Goal: Communication & Community: Participate in discussion

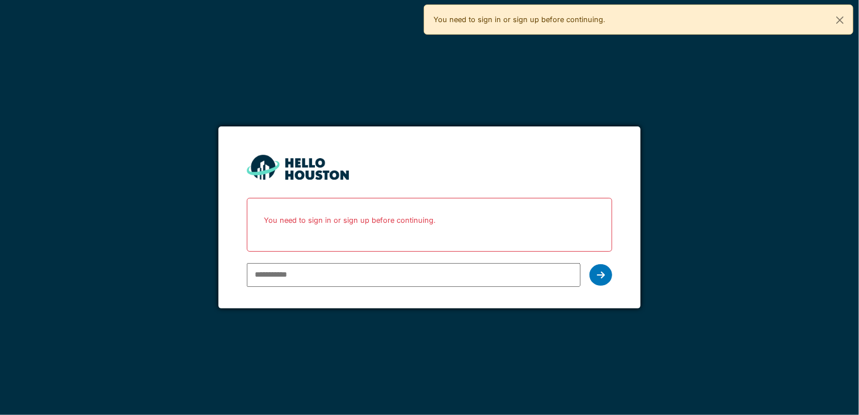
type input "**********"
click at [599, 276] on icon at bounding box center [601, 275] width 8 height 9
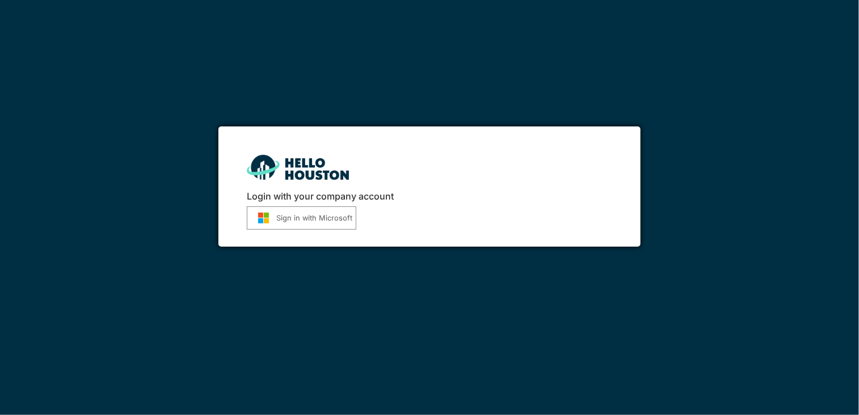
click at [284, 216] on button "Sign in with Microsoft" at bounding box center [301, 218] width 109 height 23
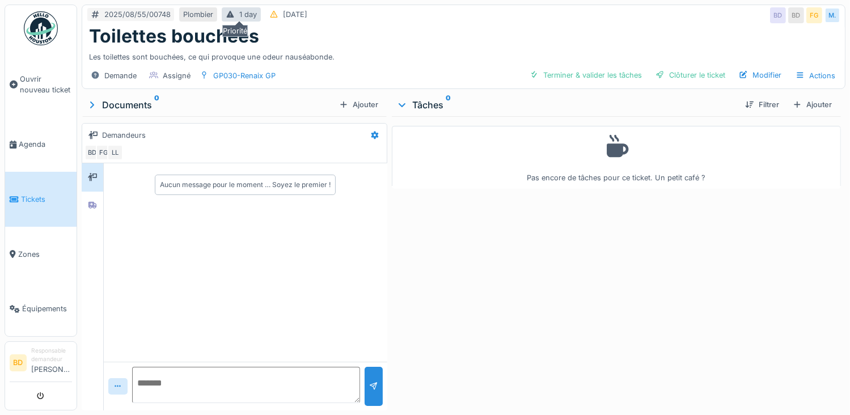
click at [239, 14] on div "1 day" at bounding box center [248, 14] width 18 height 11
click at [181, 71] on div "Assigné" at bounding box center [177, 75] width 28 height 11
click at [115, 71] on div "Demande" at bounding box center [120, 75] width 32 height 11
click at [117, 78] on div "Demande" at bounding box center [120, 75] width 32 height 11
click at [94, 73] on icon at bounding box center [95, 74] width 7 height 7
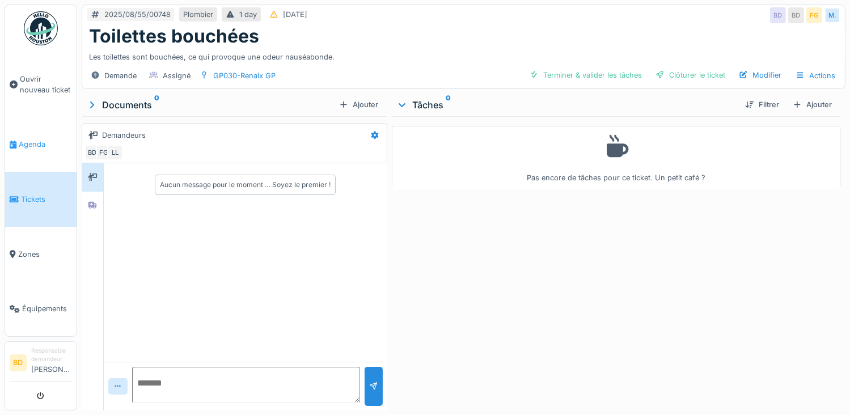
click at [38, 140] on span "Agenda" at bounding box center [45, 144] width 53 height 11
click at [27, 249] on span "Zones" at bounding box center [45, 254] width 54 height 11
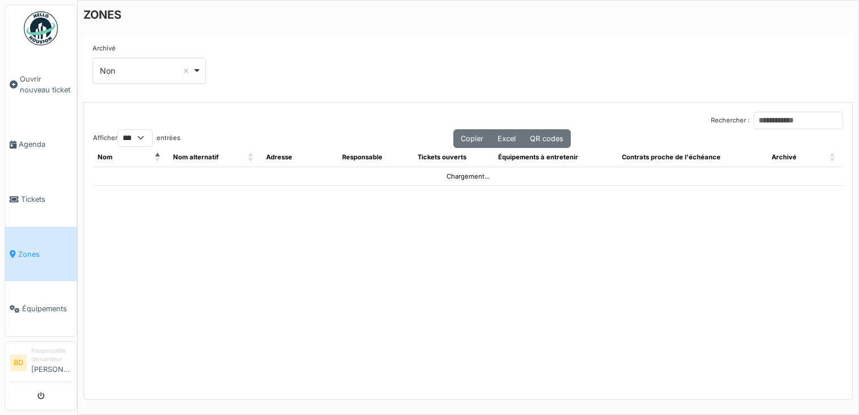
select select "***"
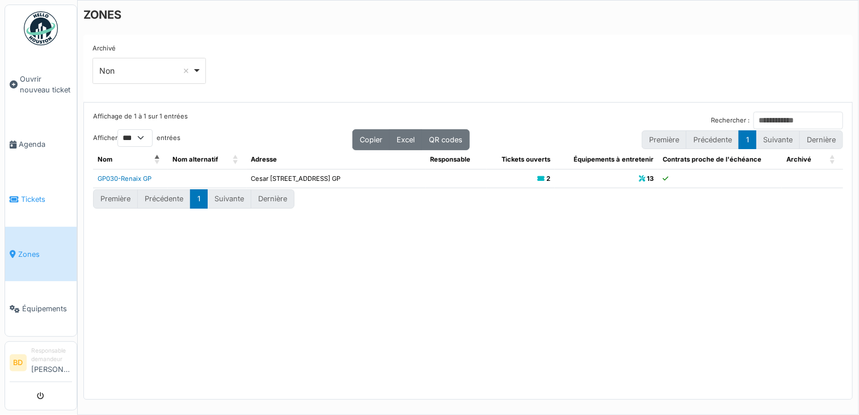
click at [30, 194] on span "Tickets" at bounding box center [46, 199] width 51 height 11
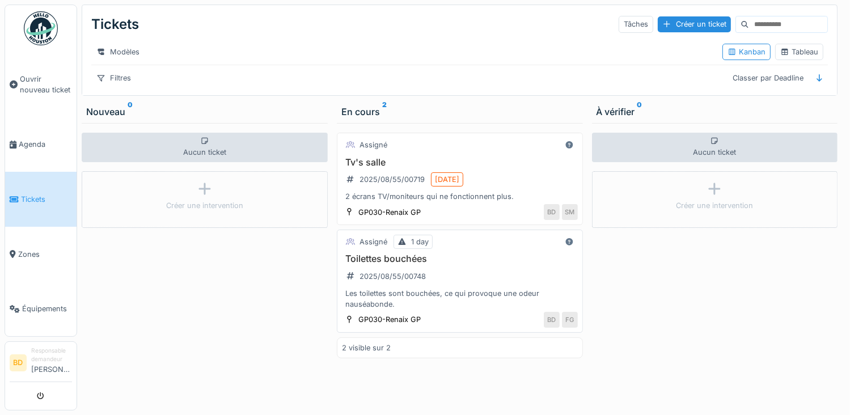
click at [420, 282] on div "2025/08/55/00748" at bounding box center [393, 276] width 66 height 11
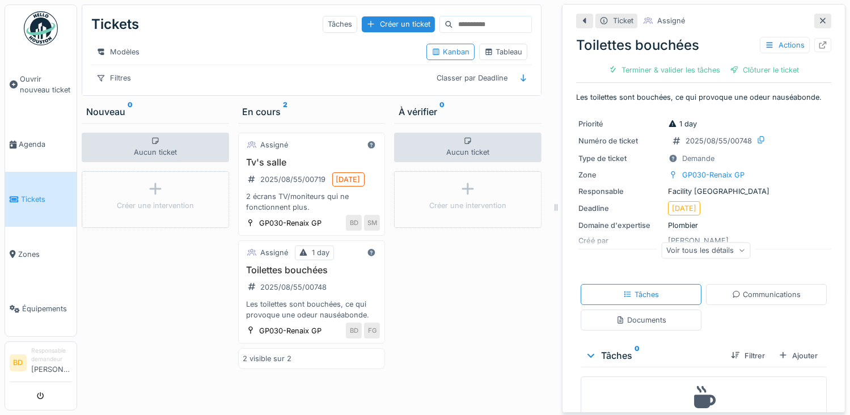
scroll to position [41, 0]
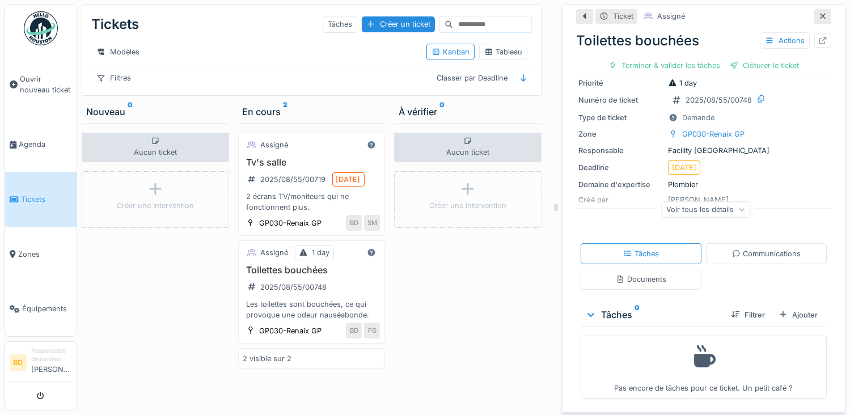
click at [642, 376] on div "Pas encore de tâches pour ce ticket. Un petit café ?" at bounding box center [703, 367] width 231 height 53
click at [732, 254] on icon at bounding box center [736, 253] width 9 height 7
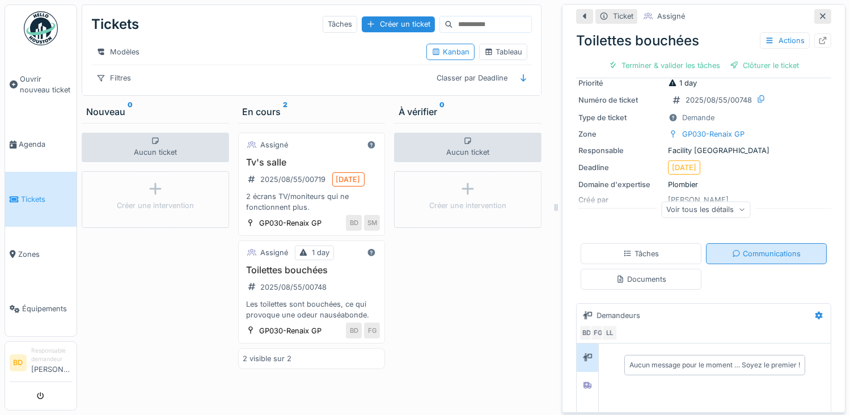
scroll to position [9, 0]
click at [649, 325] on div "BD FG LL" at bounding box center [701, 333] width 245 height 16
click at [637, 360] on div "Aucun message pour le moment … Soyez le premier !" at bounding box center [715, 365] width 171 height 10
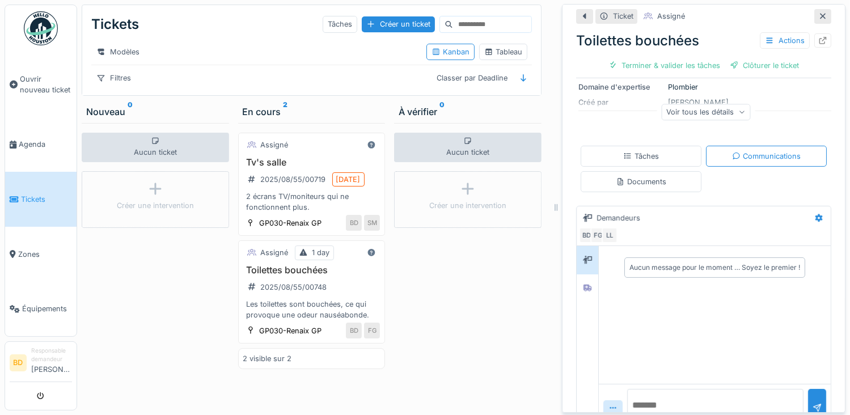
scroll to position [147, 0]
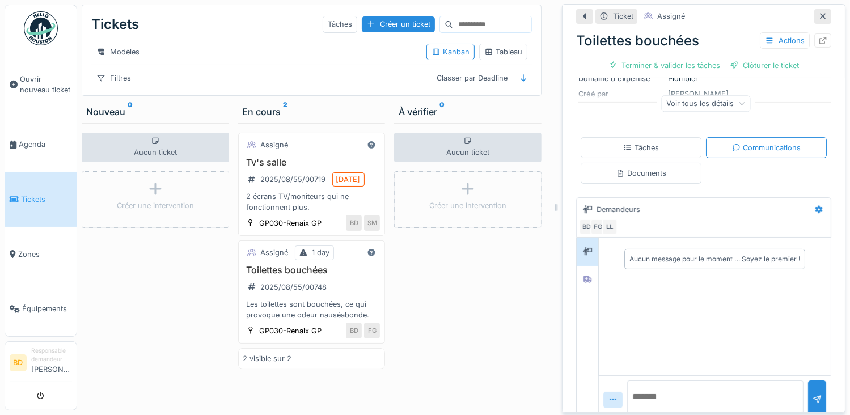
click at [653, 254] on div "Aucun message pour le moment … Soyez le premier !" at bounding box center [715, 259] width 171 height 10
click at [662, 388] on textarea at bounding box center [715, 399] width 176 height 36
click at [639, 386] on textarea at bounding box center [715, 399] width 176 height 36
paste textarea "**********"
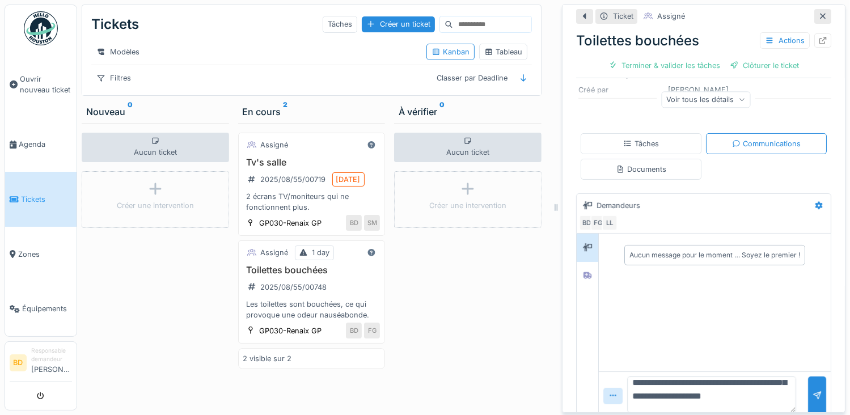
scroll to position [0, 0]
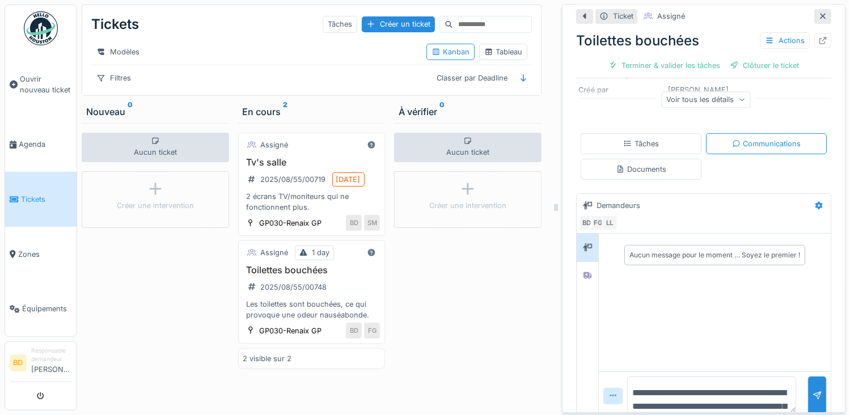
click at [627, 381] on textarea "**********" at bounding box center [711, 395] width 169 height 36
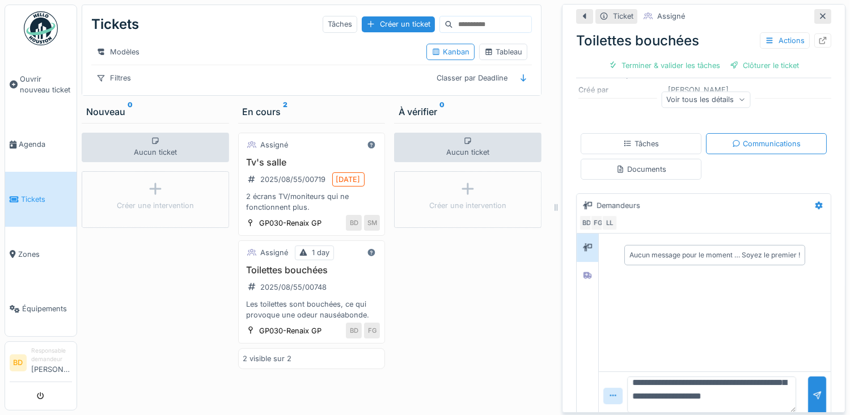
scroll to position [104, 0]
click at [700, 388] on textarea "**********" at bounding box center [711, 395] width 169 height 36
type textarea "**********"
click at [813, 391] on div at bounding box center [817, 396] width 9 height 11
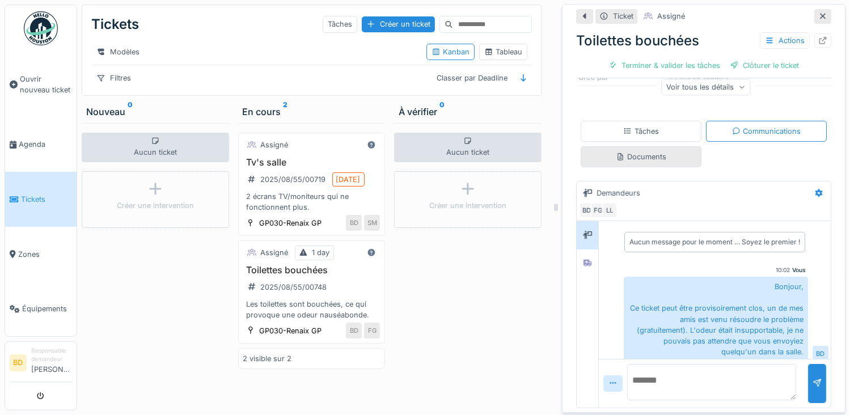
scroll to position [0, 0]
